Goal: Task Accomplishment & Management: Manage account settings

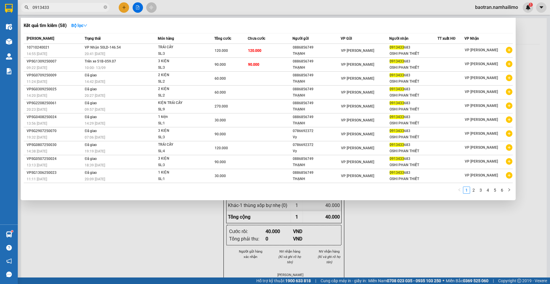
click at [89, 6] on input "0913433" at bounding box center [68, 7] width 70 height 7
type input "TÂN"
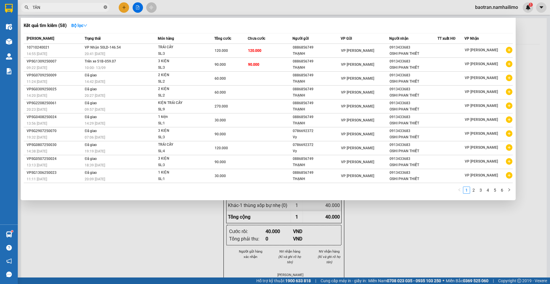
click at [105, 7] on icon "close-circle" at bounding box center [106, 7] width 4 height 4
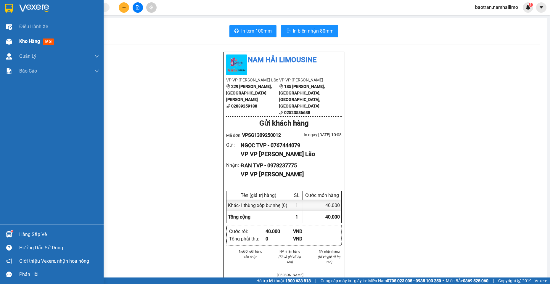
click at [32, 38] on div "Kho hàng mới" at bounding box center [37, 41] width 37 height 7
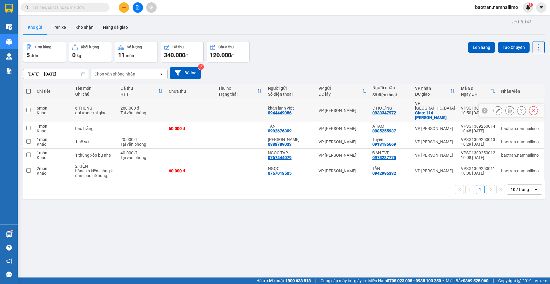
click at [397, 108] on div "C HƯƠNG 0933347972" at bounding box center [391, 110] width 37 height 9
checkbox input "true"
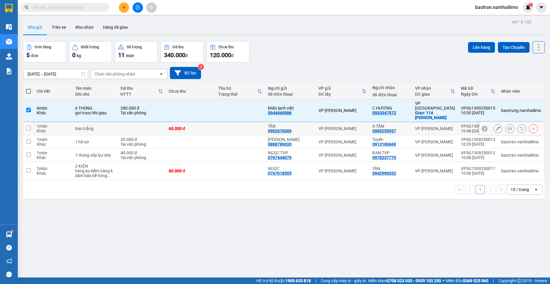
click at [408, 122] on td "A TÂM 0985255937" at bounding box center [391, 128] width 43 height 13
checkbox input "true"
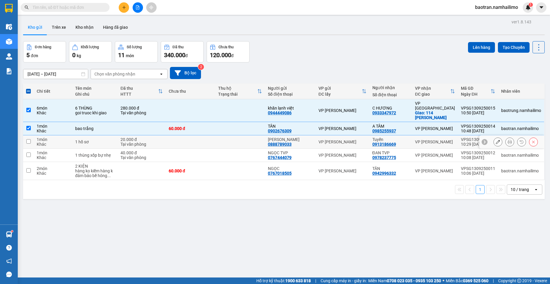
click at [409, 136] on td "Tuyến 0913186669" at bounding box center [391, 141] width 43 height 13
checkbox input "true"
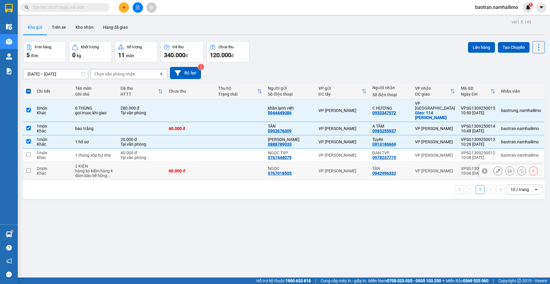
click at [406, 166] on div "TÂN 0942996332" at bounding box center [391, 170] width 37 height 9
checkbox input "true"
